Goal: Task Accomplishment & Management: Manage account settings

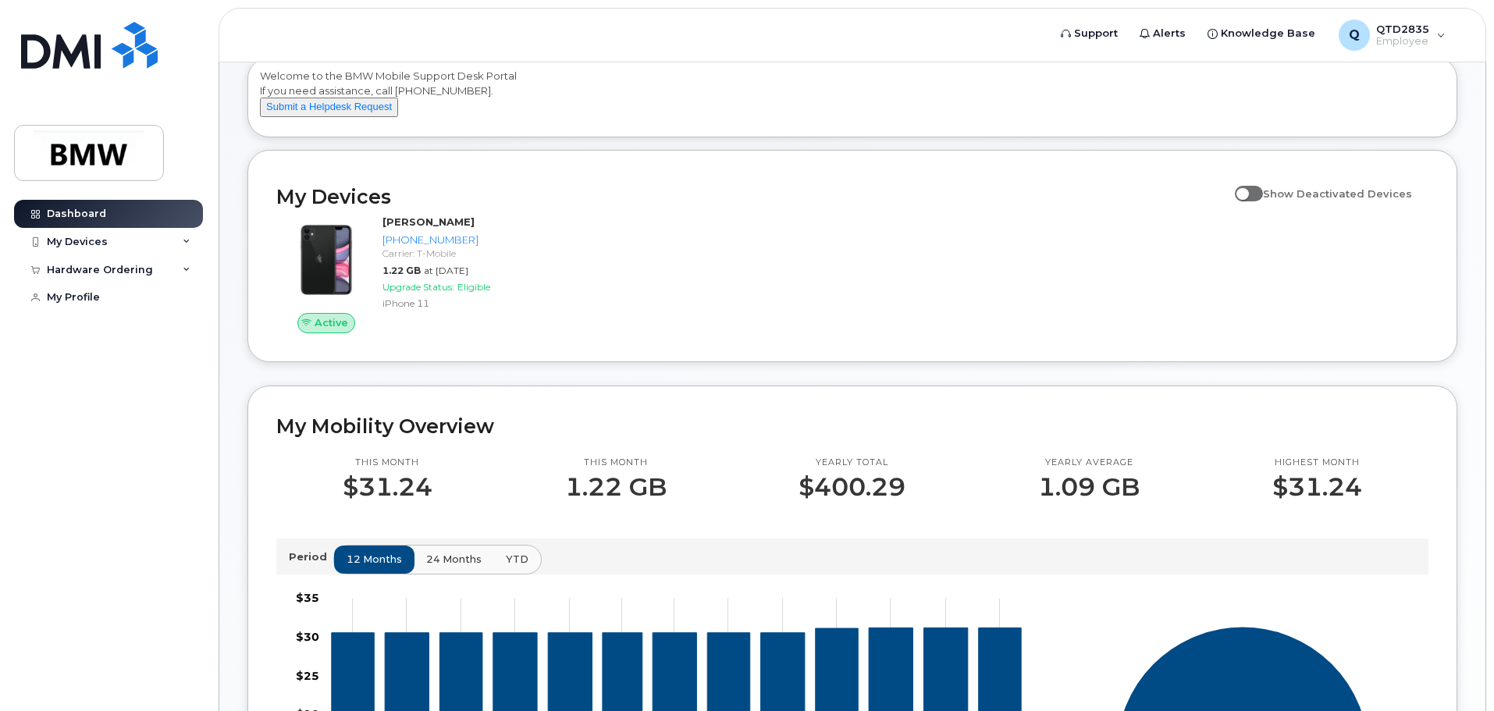
scroll to position [78, 0]
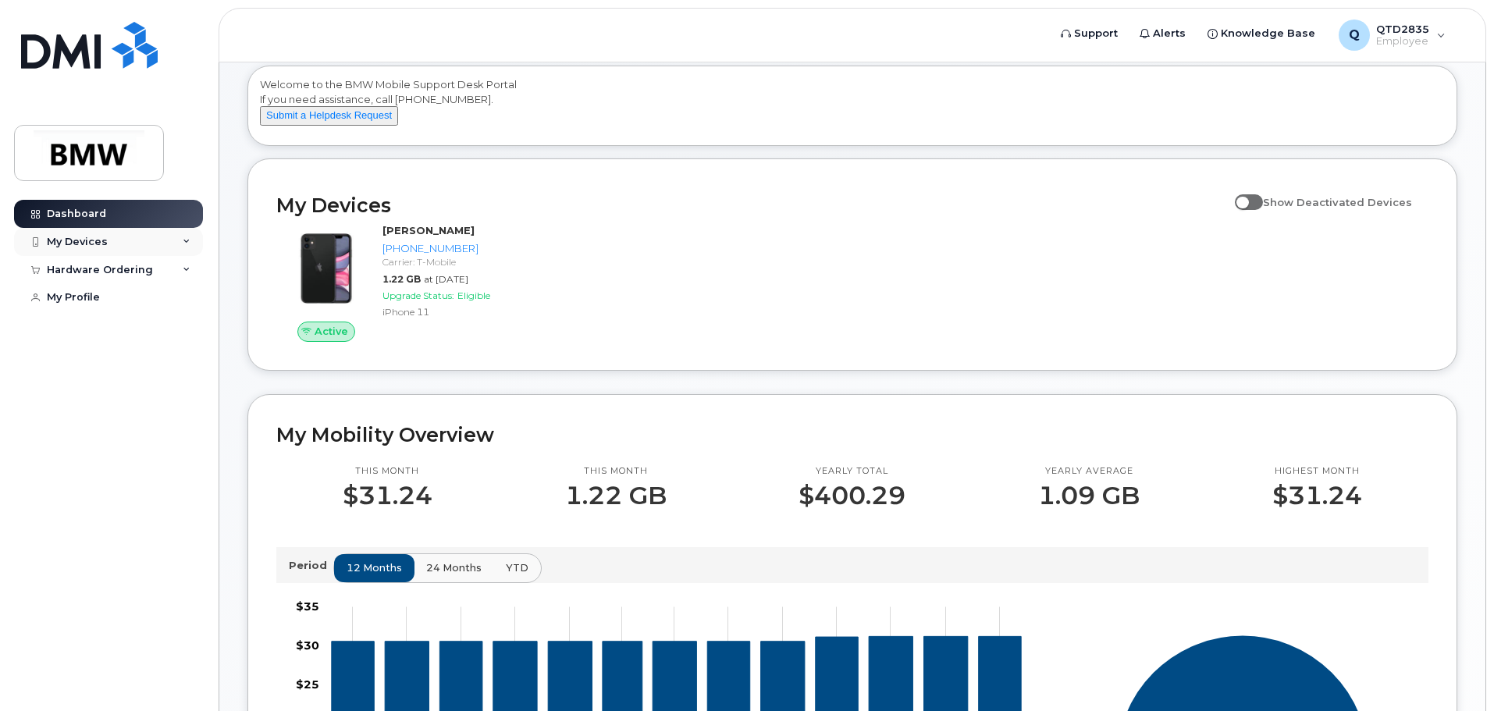
click at [187, 240] on icon at bounding box center [187, 242] width 8 height 8
click at [73, 206] on link "Dashboard" at bounding box center [108, 214] width 189 height 28
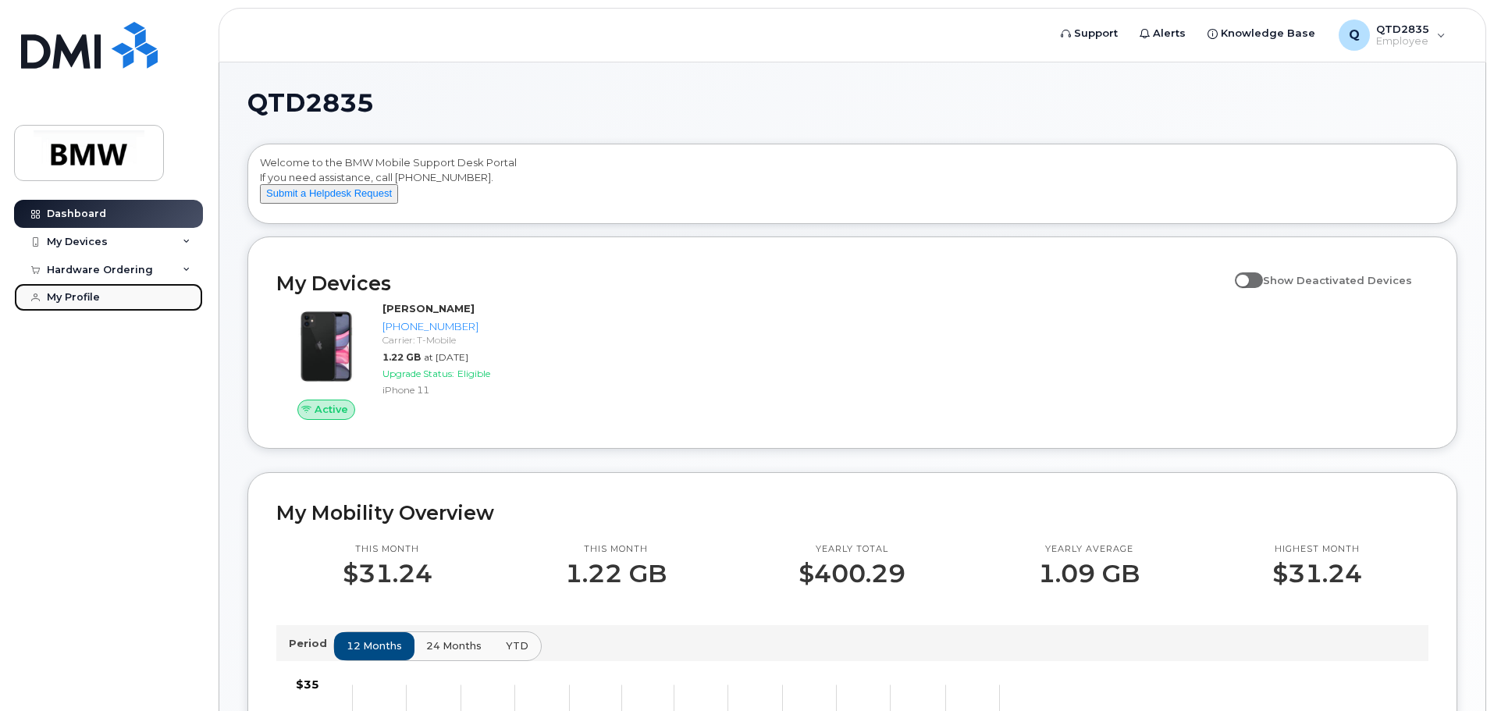
click at [69, 299] on div "My Profile" at bounding box center [73, 297] width 53 height 12
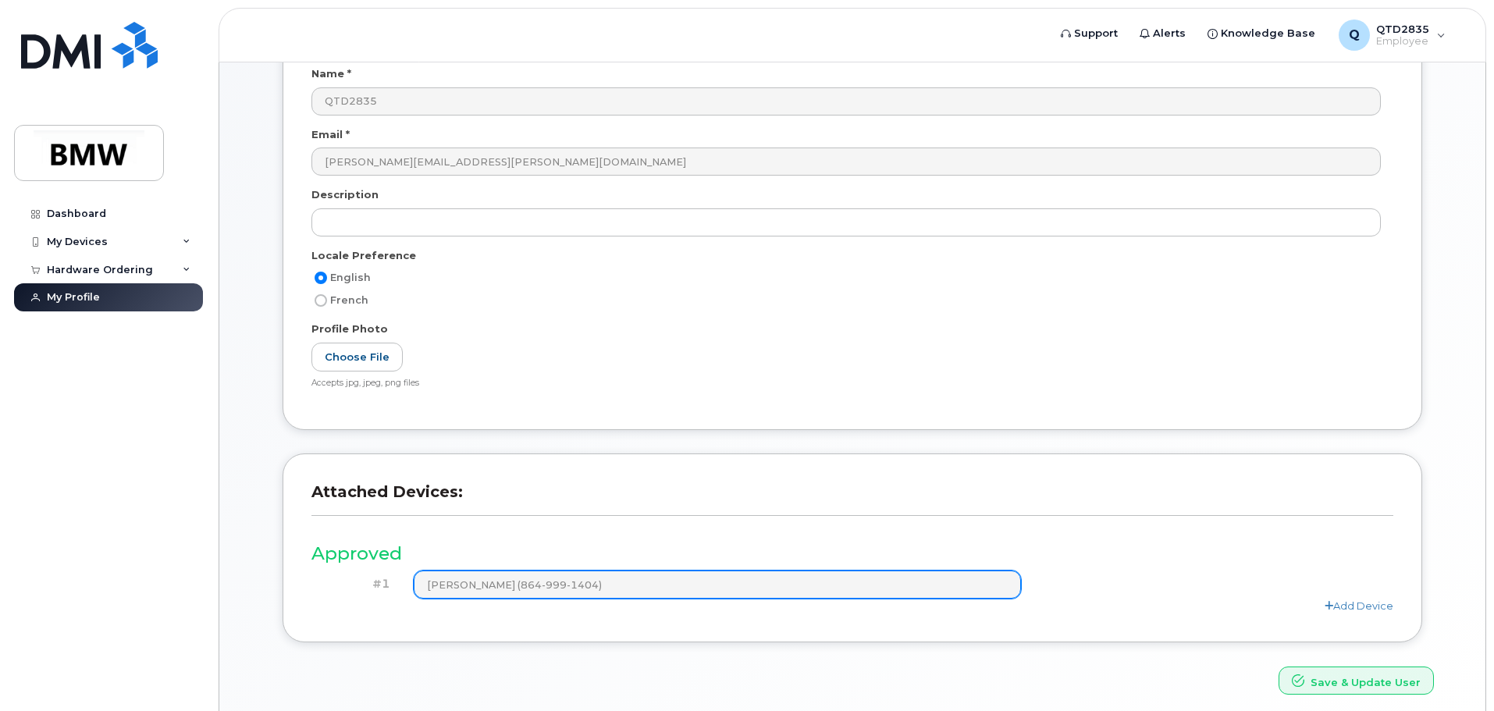
scroll to position [296, 0]
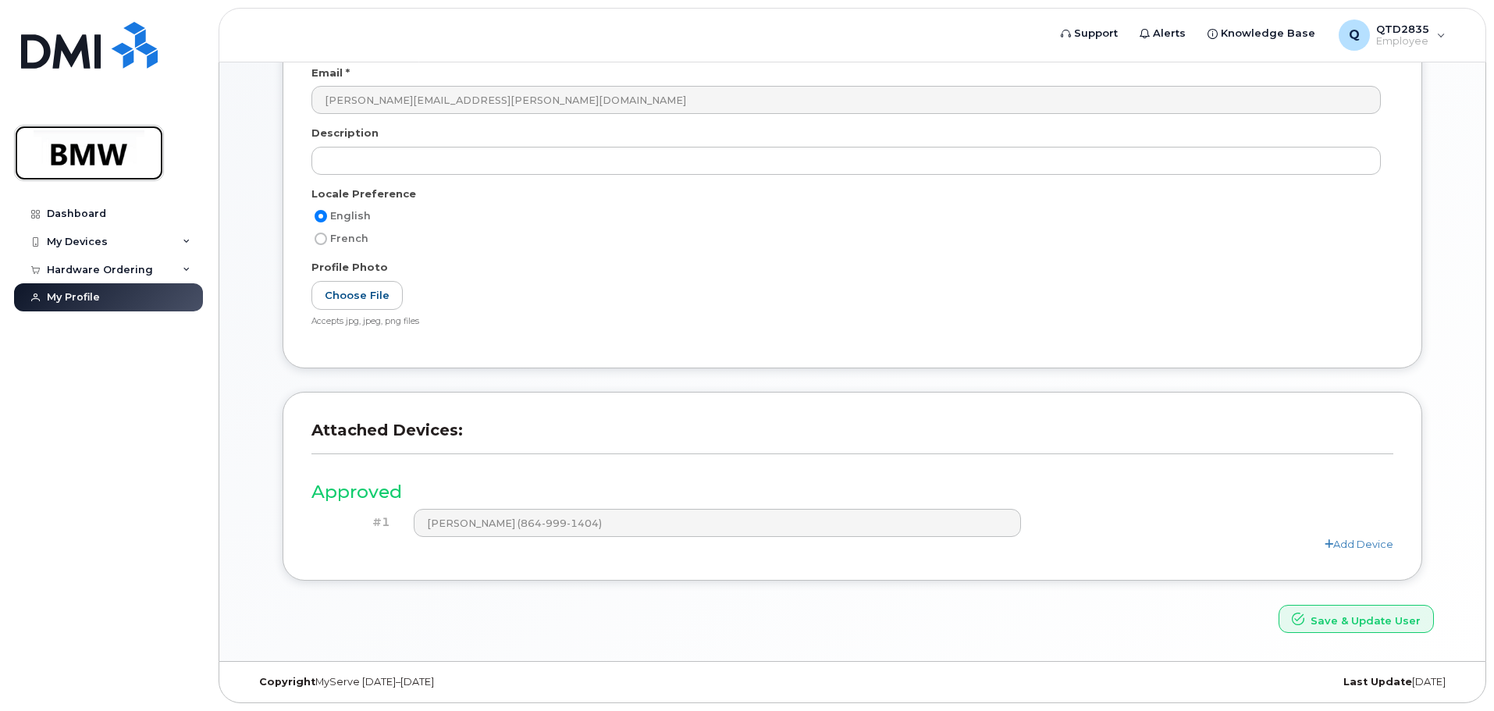
click at [84, 128] on link at bounding box center [89, 153] width 150 height 56
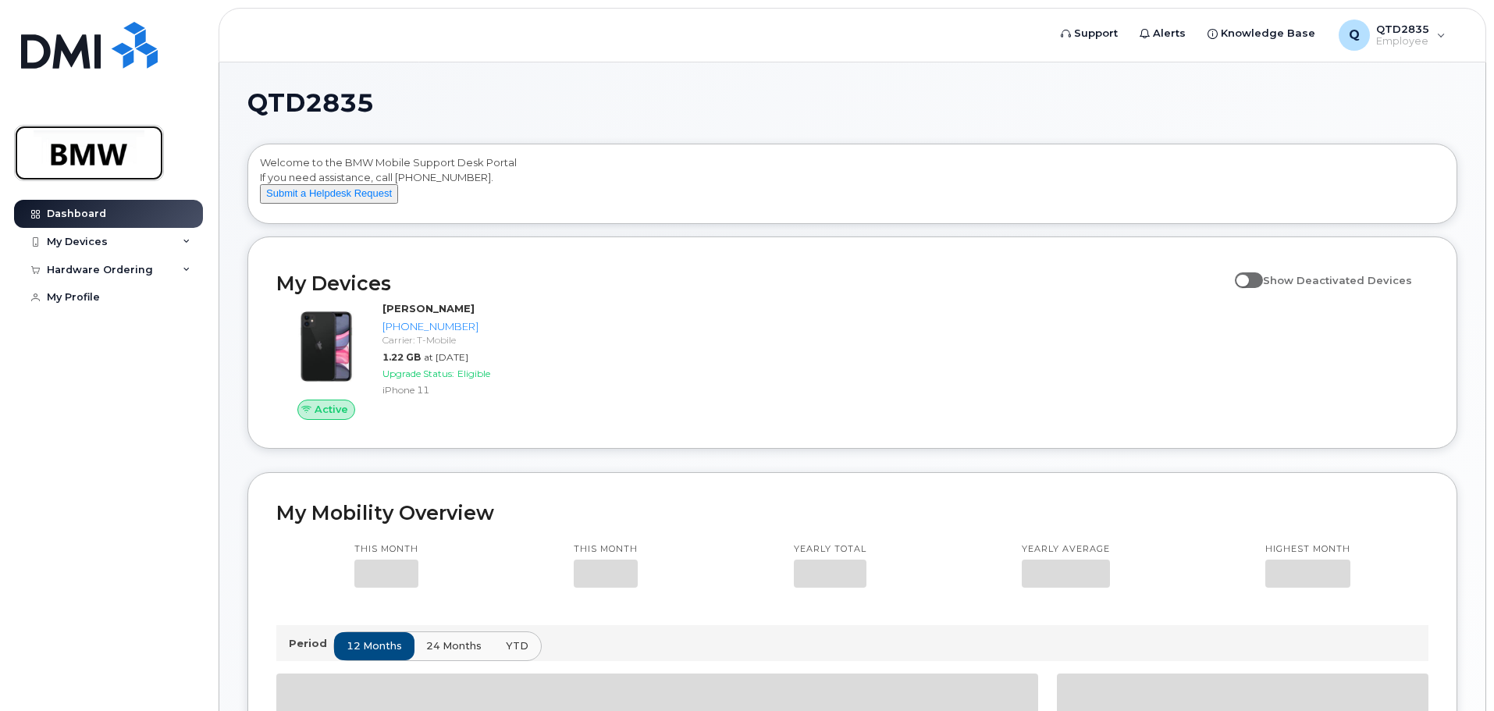
click at [87, 146] on img at bounding box center [89, 152] width 120 height 45
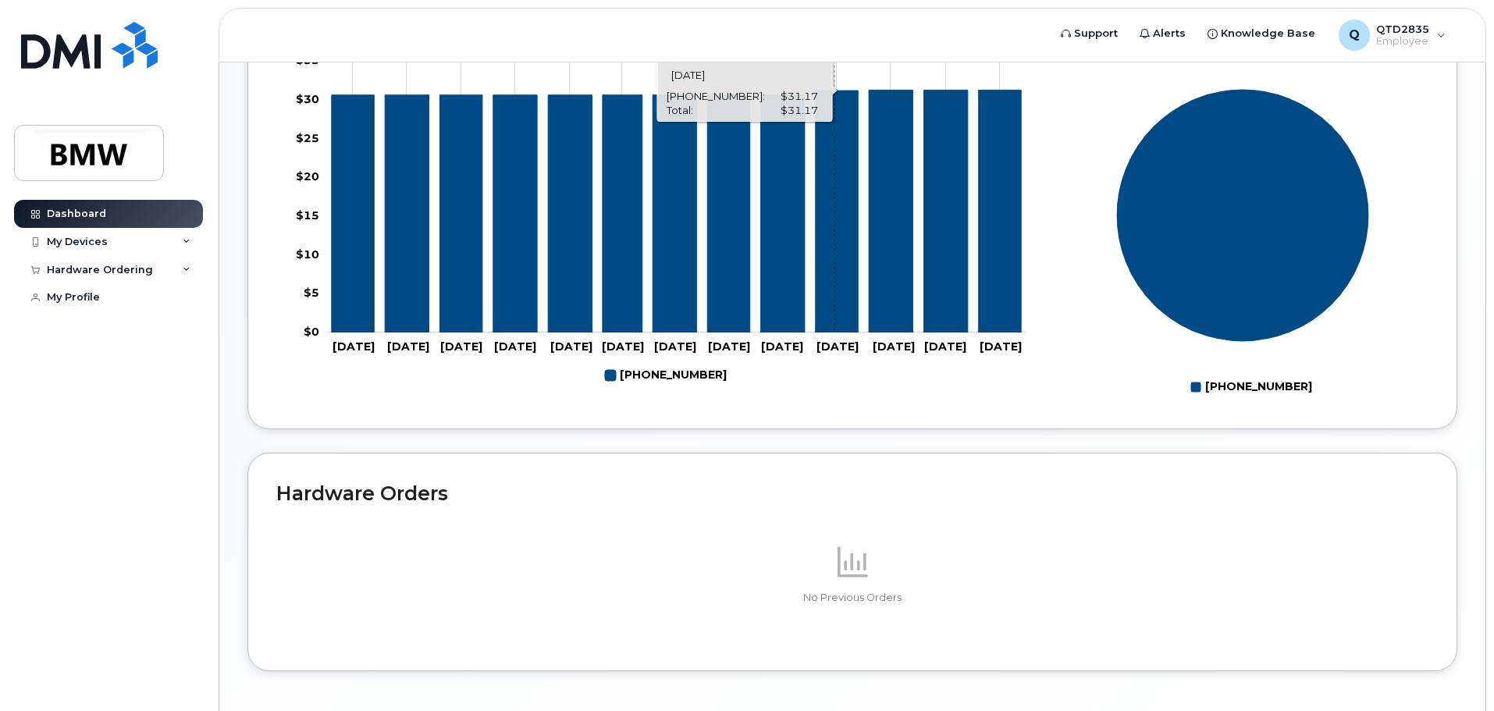
scroll to position [700, 0]
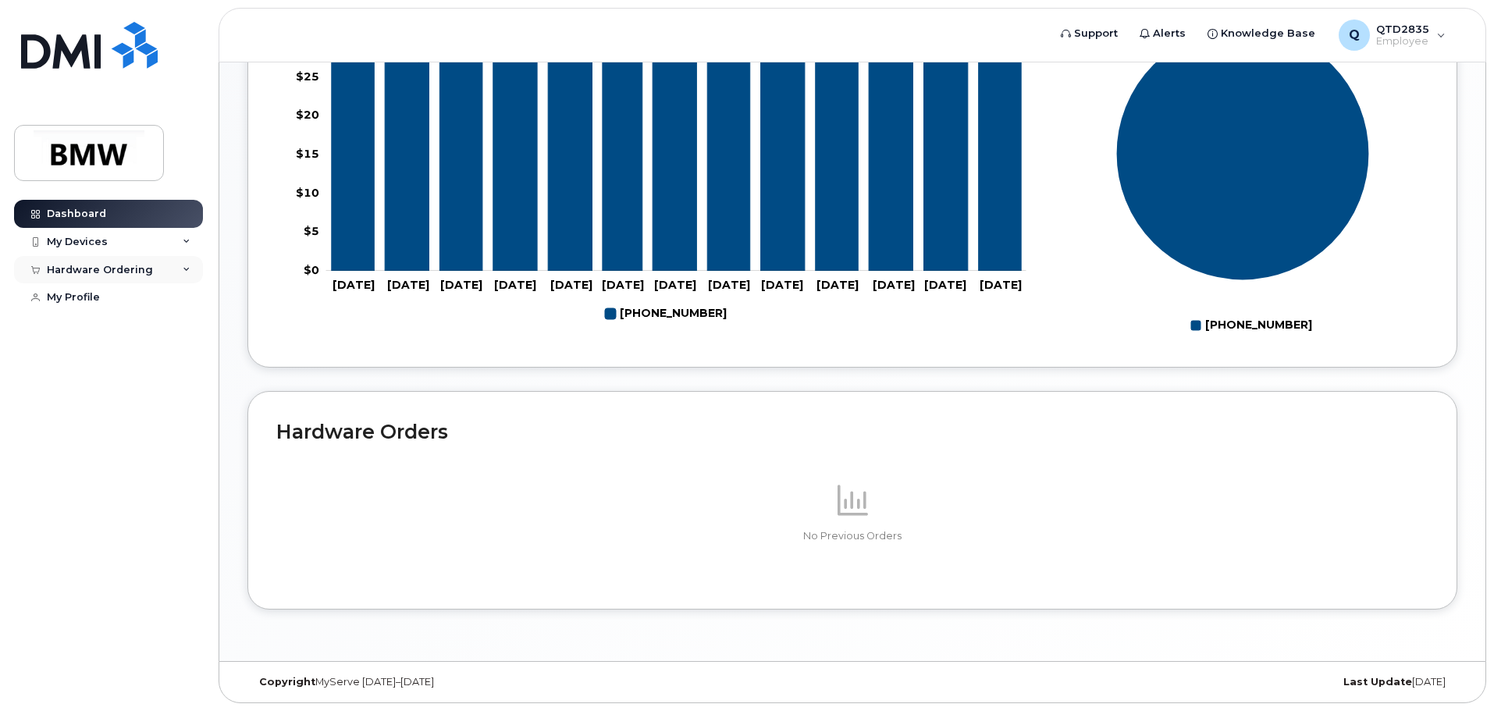
click at [178, 272] on div "Hardware Ordering" at bounding box center [108, 270] width 189 height 28
click at [180, 244] on div "My Devices" at bounding box center [108, 242] width 189 height 28
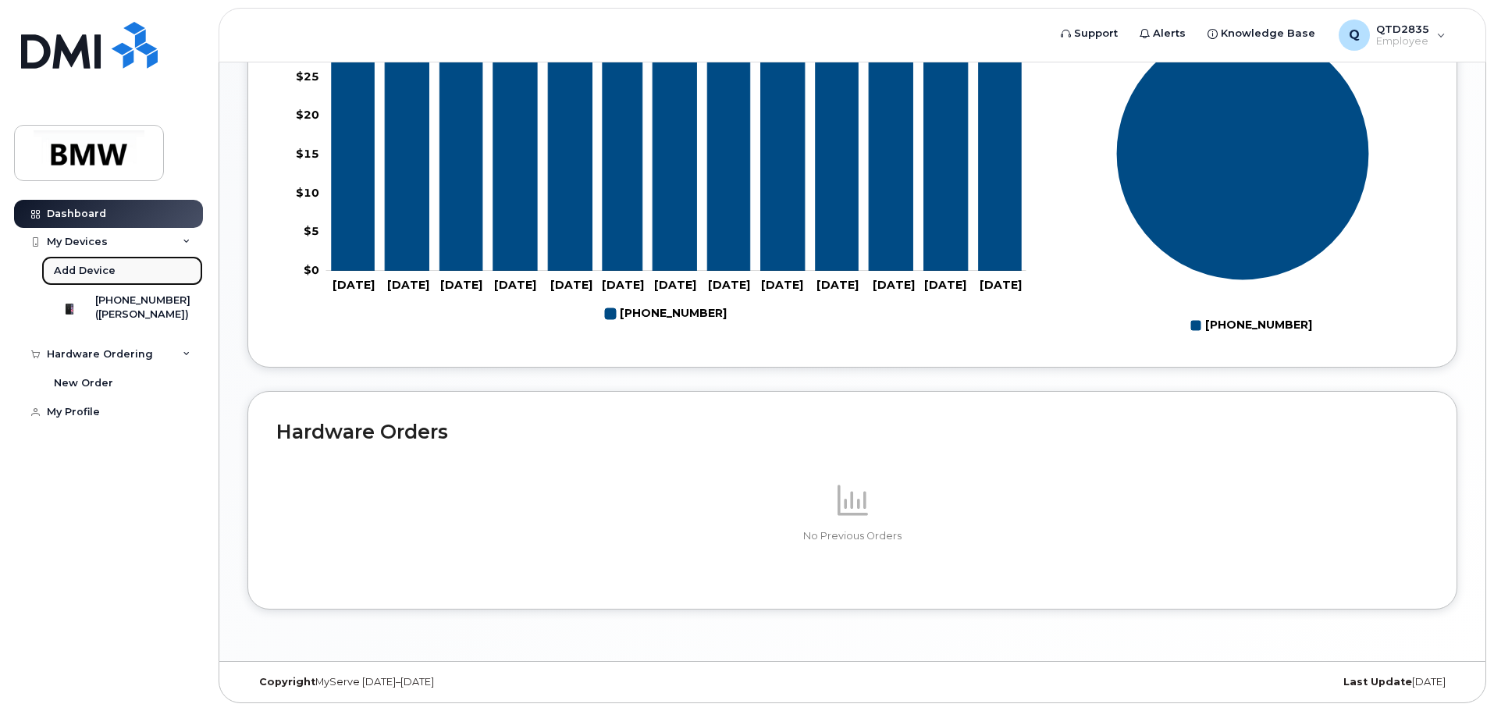
click at [88, 275] on div "Add Device" at bounding box center [85, 271] width 62 height 14
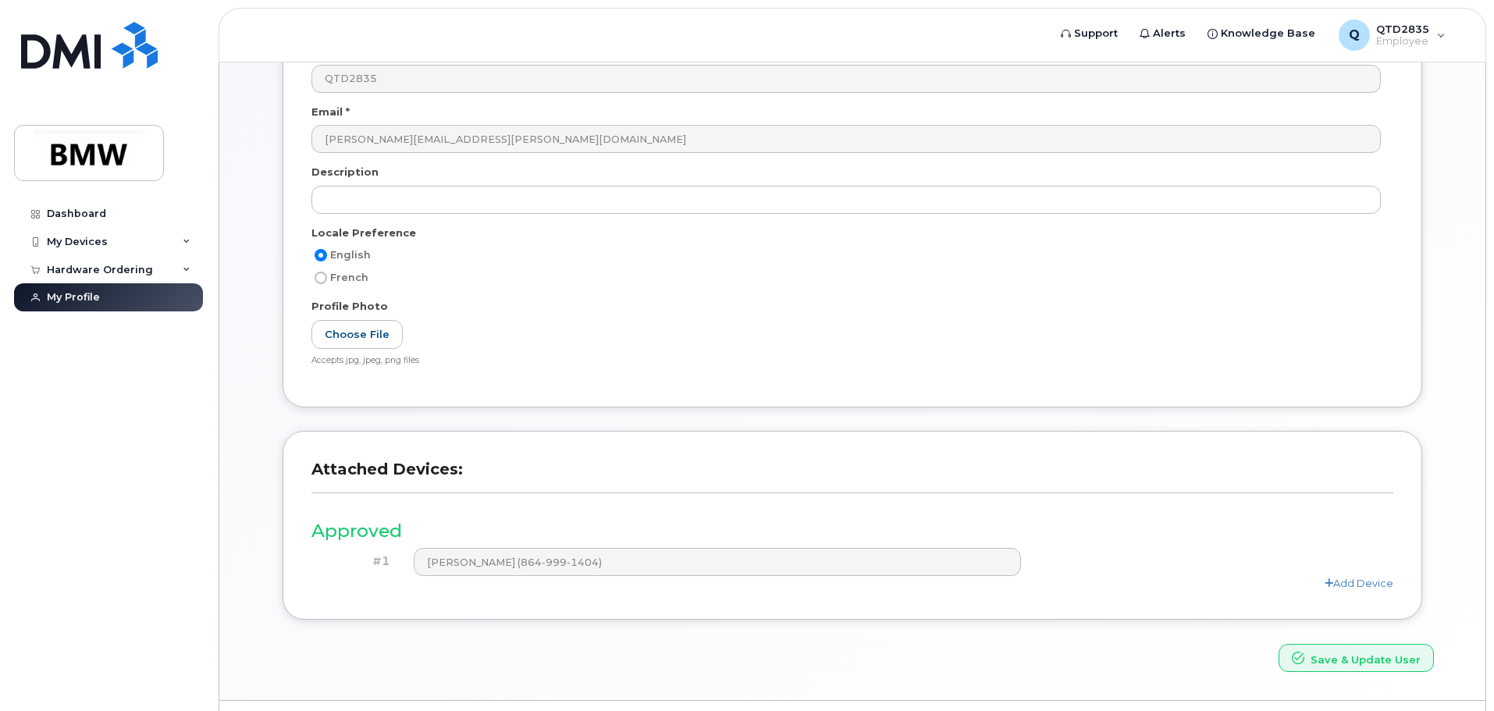
scroll to position [296, 0]
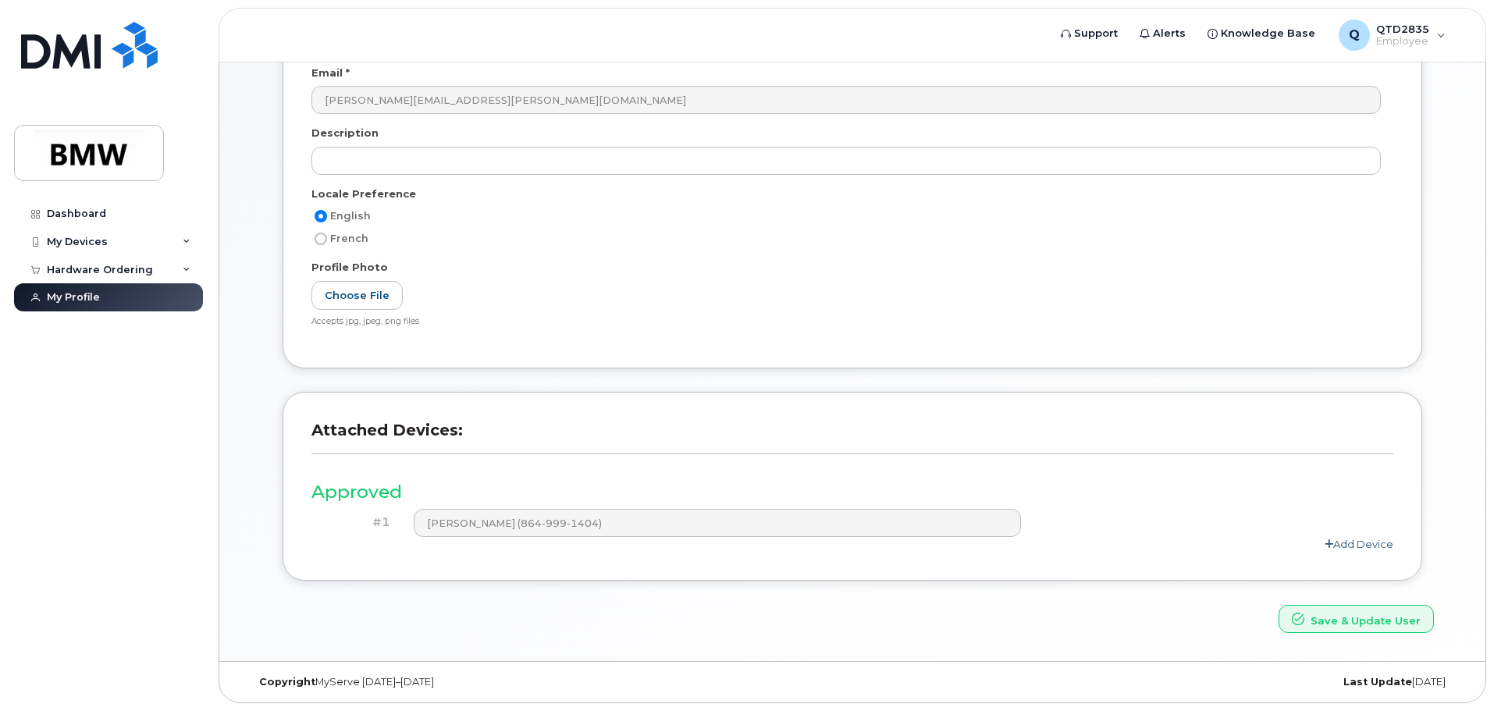
click at [1363, 540] on link "Add Device" at bounding box center [1359, 544] width 69 height 12
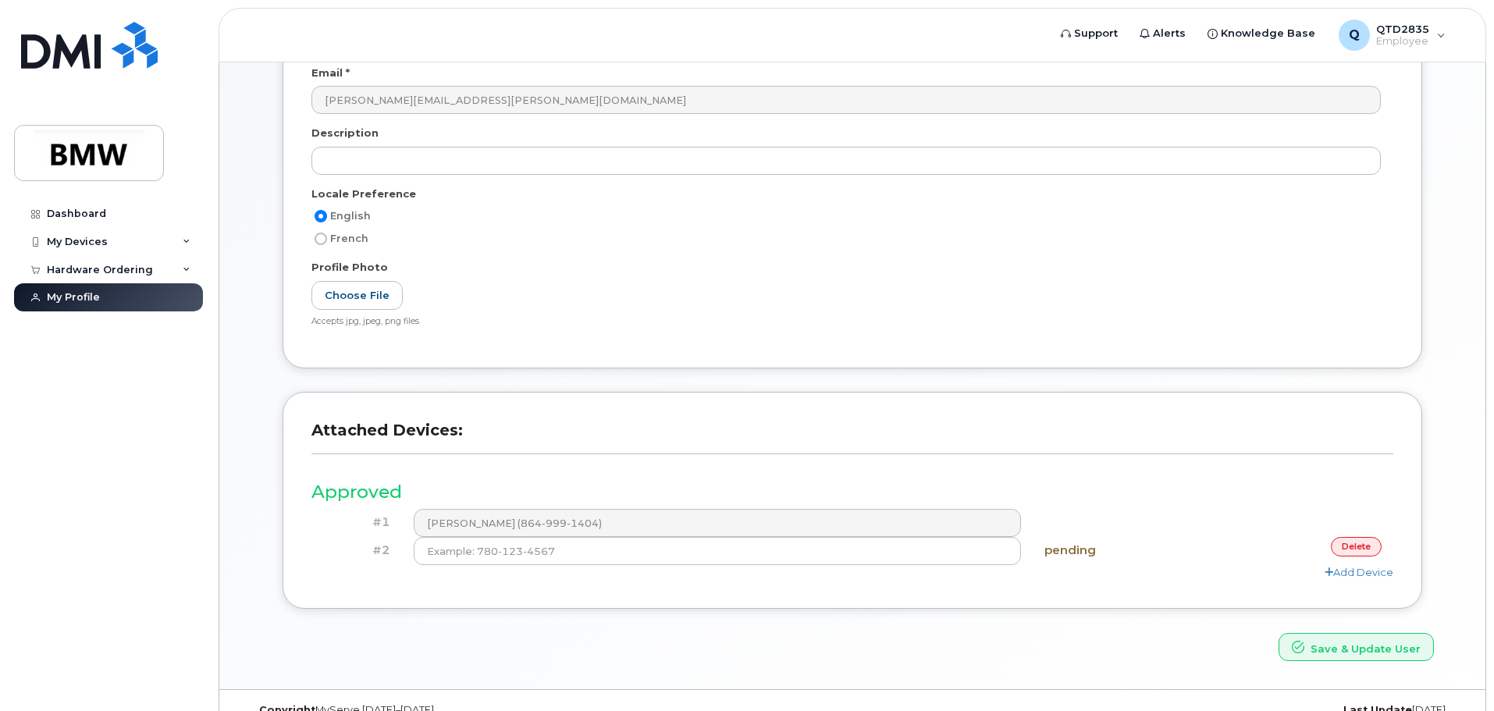
click at [1337, 543] on link "delete" at bounding box center [1356, 547] width 51 height 20
